Goal: Information Seeking & Learning: Find specific fact

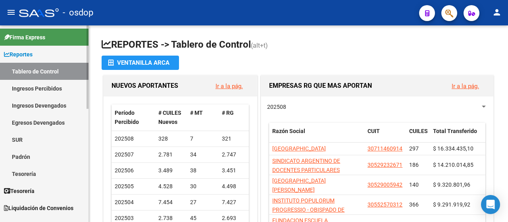
click at [24, 91] on link "Ingresos Percibidos" at bounding box center [44, 88] width 89 height 17
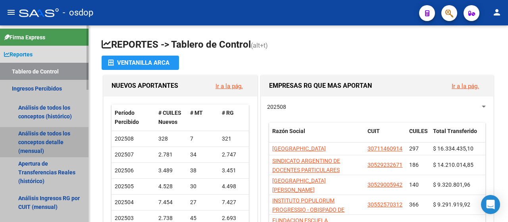
click at [38, 145] on link "Análisis de todos los conceptos detalle (mensual)" at bounding box center [44, 142] width 89 height 30
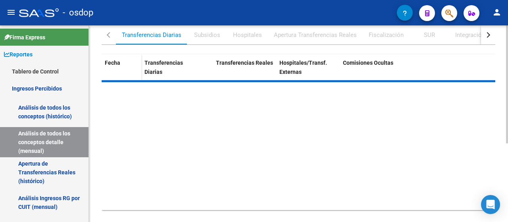
scroll to position [118, 0]
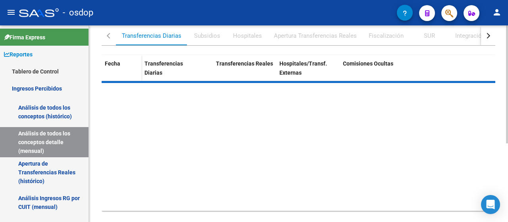
click at [500, 171] on div "REPORTES -> INGRESOS PERCIBIDOS -> Detalle mensual de todos los conceptos cloud…" at bounding box center [299, 72] width 421 height 328
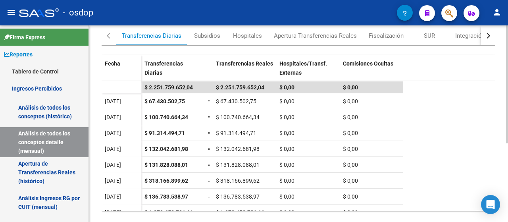
scroll to position [10, 0]
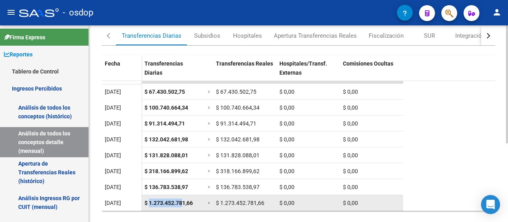
drag, startPoint x: 150, startPoint y: 201, endPoint x: 178, endPoint y: 199, distance: 27.8
click at [181, 200] on span "$ 1.273.452.781,66" at bounding box center [169, 203] width 48 height 6
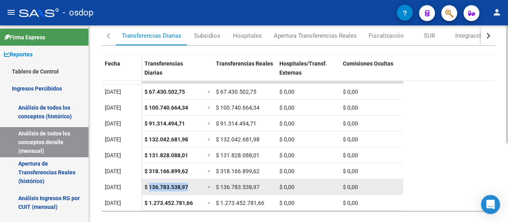
drag, startPoint x: 149, startPoint y: 185, endPoint x: 189, endPoint y: 184, distance: 40.1
click at [189, 184] on div "$ 136.783.538,97" at bounding box center [173, 187] width 57 height 9
copy span "136.783.538,97"
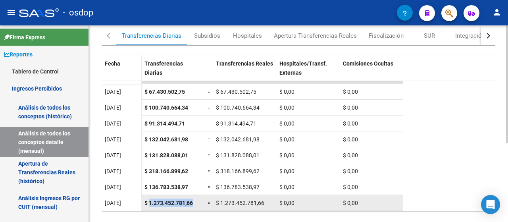
drag, startPoint x: 150, startPoint y: 203, endPoint x: 195, endPoint y: 203, distance: 44.9
click at [195, 203] on div "$ 1.273.452.781,66" at bounding box center [173, 203] width 57 height 9
copy span "1.273.452.781,66"
